Goal: Task Accomplishment & Management: Manage account settings

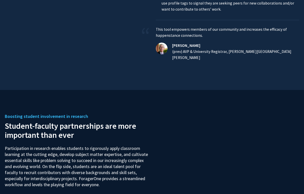
scroll to position [375, 0]
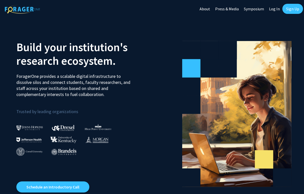
click at [292, 7] on link "Sign Up" at bounding box center [293, 9] width 21 height 10
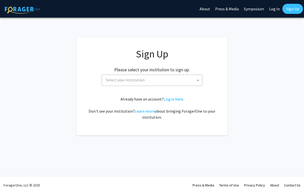
click at [198, 81] on b at bounding box center [198, 80] width 2 height 1
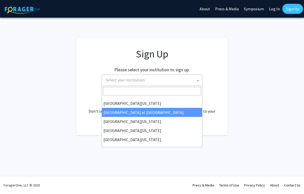
scroll to position [176, 0]
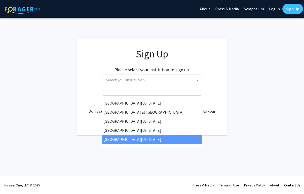
select select "33"
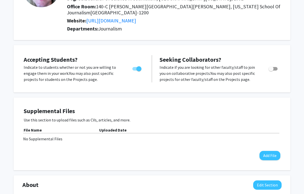
scroll to position [65, 0]
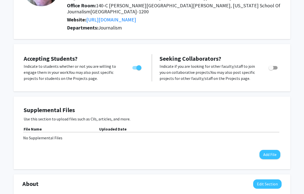
click at [142, 63] on div "Toggle" at bounding box center [137, 67] width 14 height 8
click at [137, 65] on span "Toggle" at bounding box center [138, 67] width 5 height 5
click at [135, 70] on input "Would you like to permit student requests?" at bounding box center [135, 70] width 0 height 0
checkbox input "false"
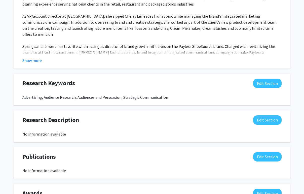
scroll to position [265, 0]
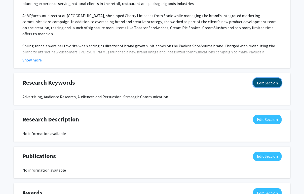
click at [259, 78] on button "Edit Section" at bounding box center [267, 82] width 28 height 9
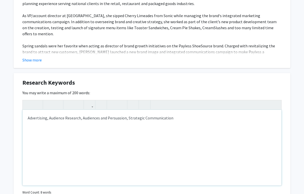
click at [128, 112] on div "Advertising, Audience Research, Audiences and Persuasion, Strategic Communicati…" at bounding box center [152, 148] width 259 height 76
type textarea "Advertising, Audience Research, Audiences and Persuasion, Brand Strategy, Commu…"
click at [244, 112] on div "Advertising, Audience Research, Audiences and Persuasion, Brand Strategy, Commu…" at bounding box center [152, 148] width 259 height 76
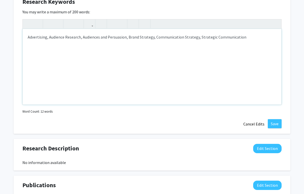
scroll to position [347, 0]
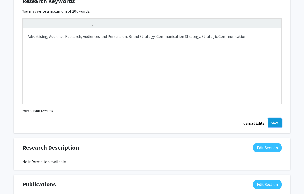
click at [275, 118] on button "Save" at bounding box center [275, 122] width 14 height 9
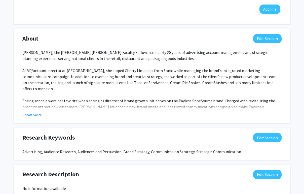
scroll to position [209, 0]
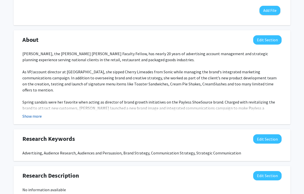
click at [40, 113] on button "Show more" at bounding box center [31, 116] width 19 height 6
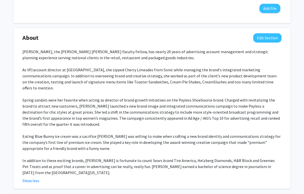
scroll to position [218, 0]
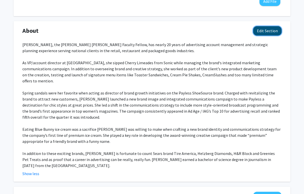
click at [265, 27] on button "Edit Section" at bounding box center [267, 30] width 28 height 9
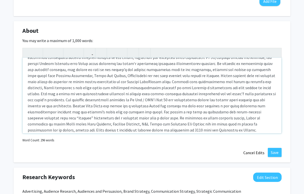
scroll to position [19, 0]
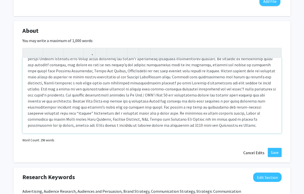
click at [187, 114] on div "Note to users with screen readers: Please deactivate our accessibility plugin f…" at bounding box center [152, 96] width 259 height 76
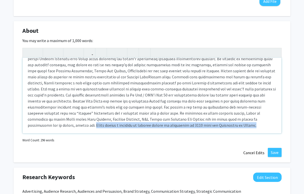
drag, startPoint x: 186, startPoint y: 114, endPoint x: 191, endPoint y: 120, distance: 7.7
click at [191, 120] on div "Note to users with screen readers: Please deactivate our accessibility plugin f…" at bounding box center [152, 96] width 259 height 76
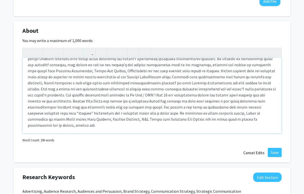
scroll to position [13, 0]
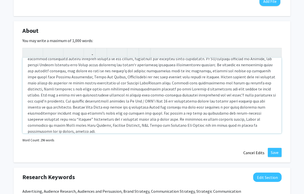
type textarea "Professor JAMIE FLINK, the Molly Phelps Bean Faculty Fellow, has nearly 20 year…"
click at [274, 148] on button "Save" at bounding box center [275, 152] width 14 height 9
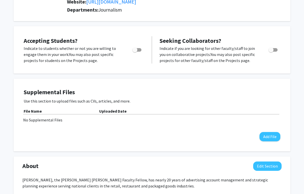
scroll to position [0, 0]
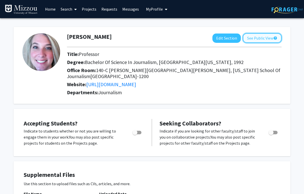
click at [257, 39] on button "See Public View help" at bounding box center [262, 38] width 39 height 10
